Goal: Find specific page/section: Find specific page/section

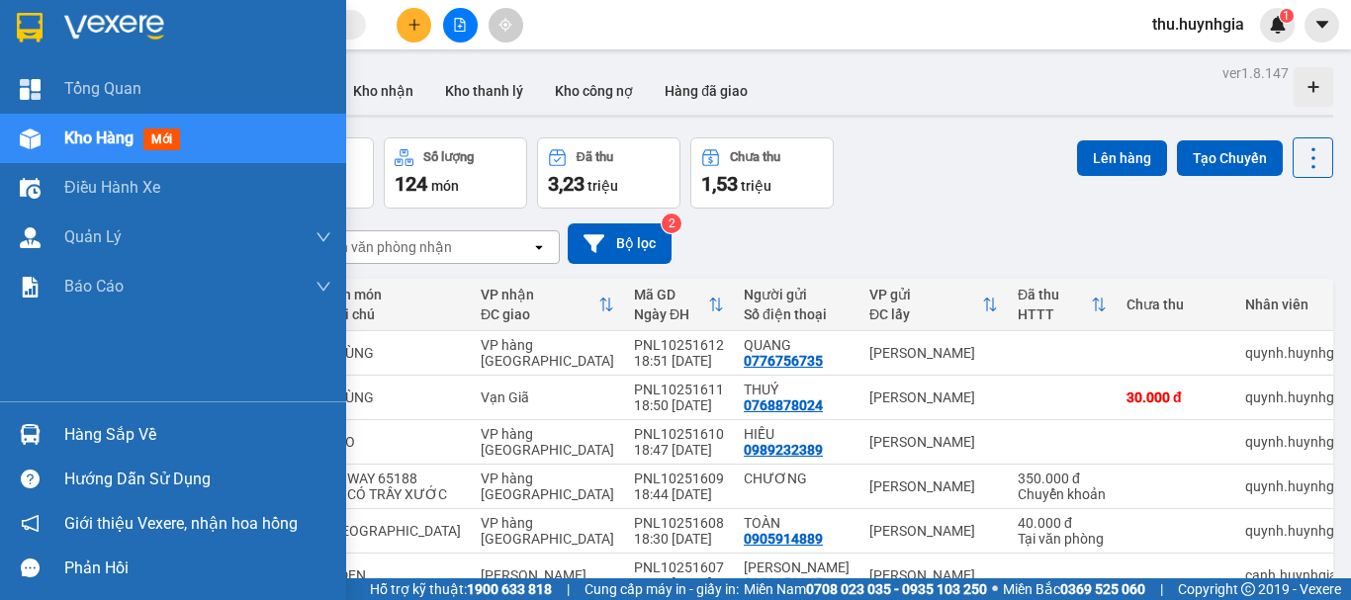
click at [122, 443] on div "Hàng sắp về" at bounding box center [197, 435] width 267 height 30
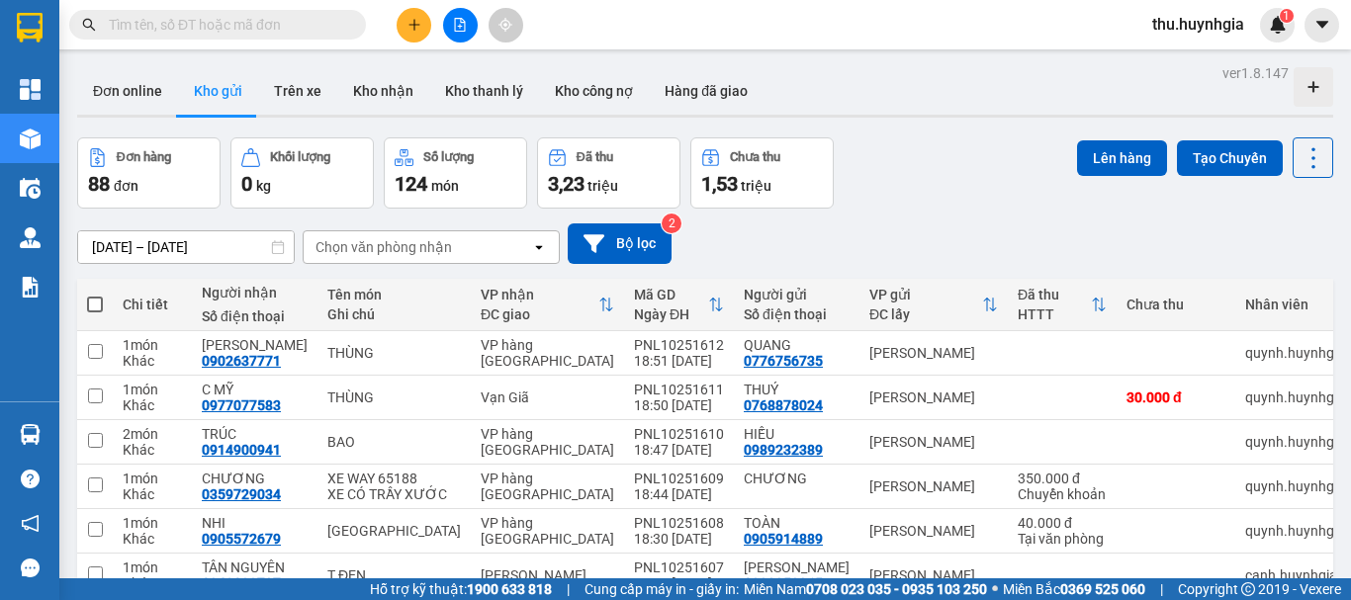
click at [817, 25] on section "Kết quả tìm kiếm ( 0 ) Bộ lọc No Data thu.huynhgia 1 Tổng Quan Kho hàng mới Điề…" at bounding box center [675, 300] width 1351 height 600
